Goal: Information Seeking & Learning: Learn about a topic

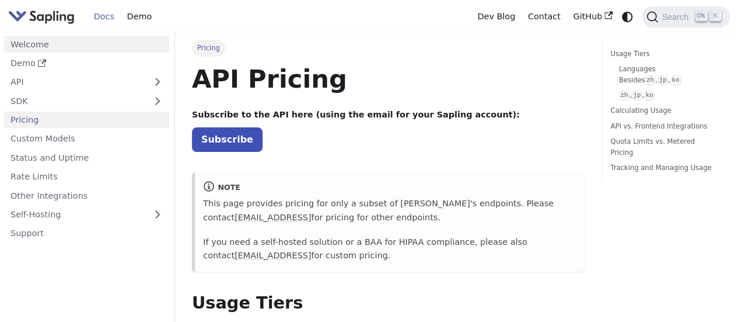
click at [46, 45] on link "Welcome" at bounding box center [86, 44] width 165 height 17
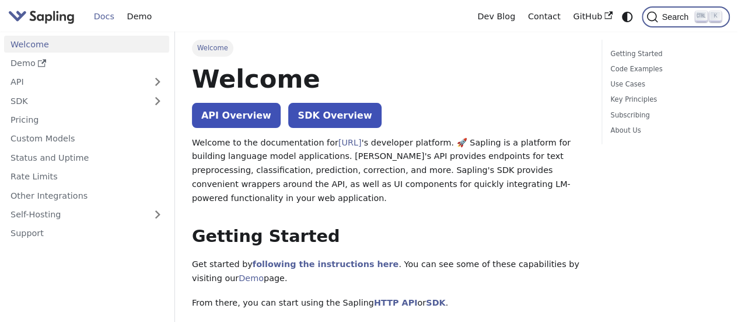
click at [697, 11] on icon "Search (Ctrl+K)" at bounding box center [701, 15] width 9 height 9
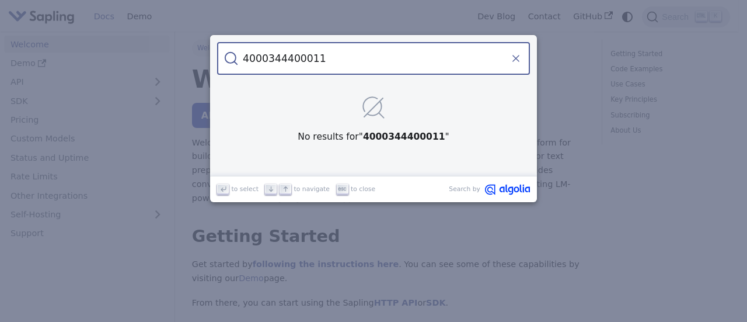
type input "4000344400011"
click at [510, 62] on icon "Clear the query" at bounding box center [516, 59] width 12 height 12
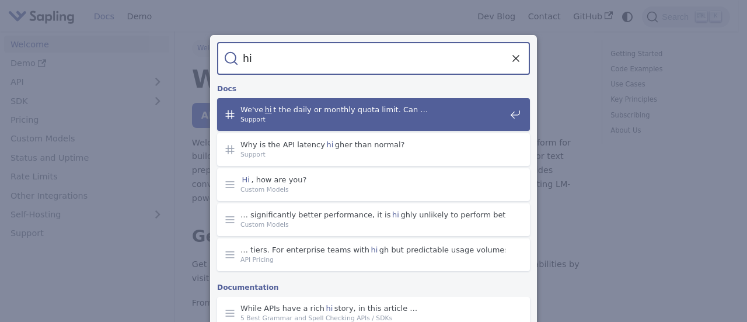
type input "hi"
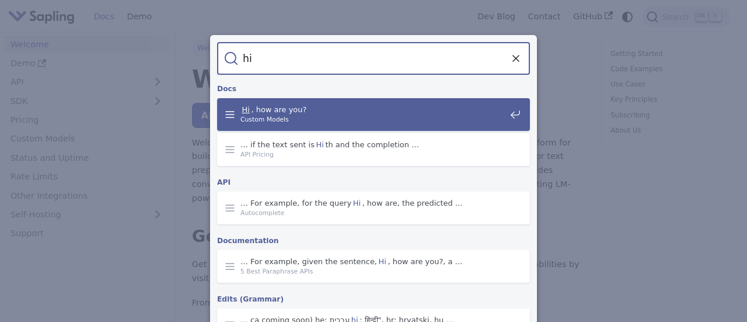
click at [376, 111] on span "Hi , how are you?" at bounding box center [372, 109] width 265 height 10
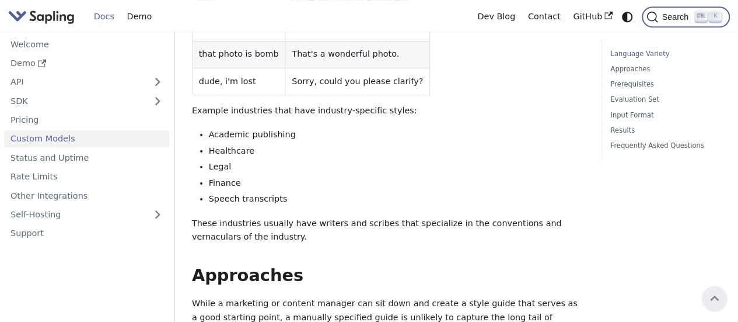
scroll to position [305, 0]
